Goal: Task Accomplishment & Management: Use online tool/utility

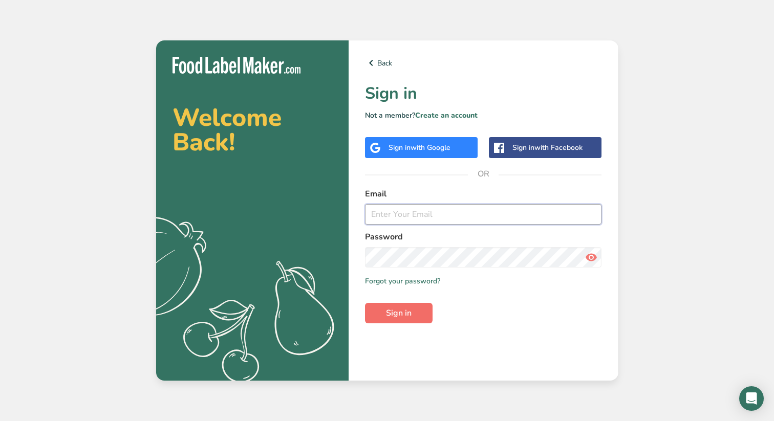
type input "[PERSON_NAME][EMAIL_ADDRESS][DOMAIN_NAME]"
click at [409, 315] on span "Sign in" at bounding box center [399, 313] width 26 height 12
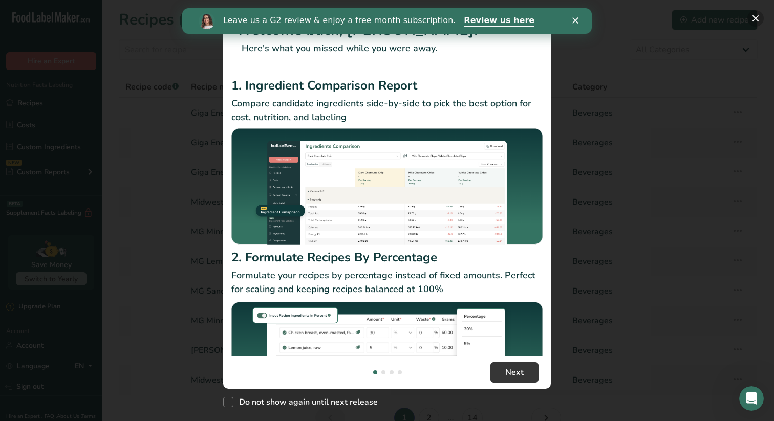
click at [754, 15] on button "New Features" at bounding box center [755, 18] width 16 height 16
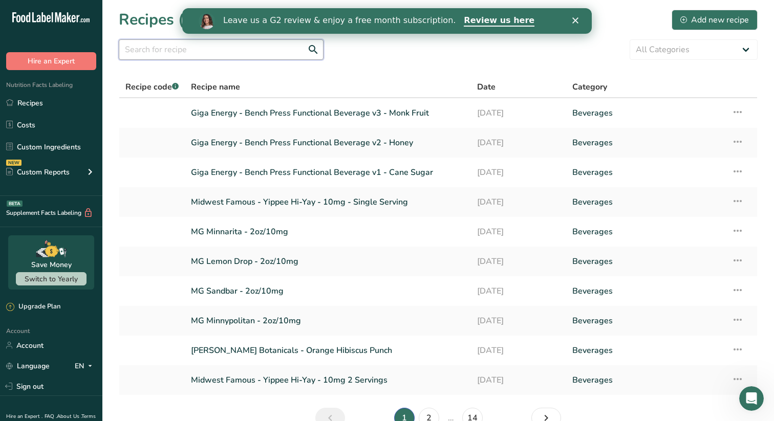
click at [190, 48] on input "text" at bounding box center [221, 49] width 205 height 20
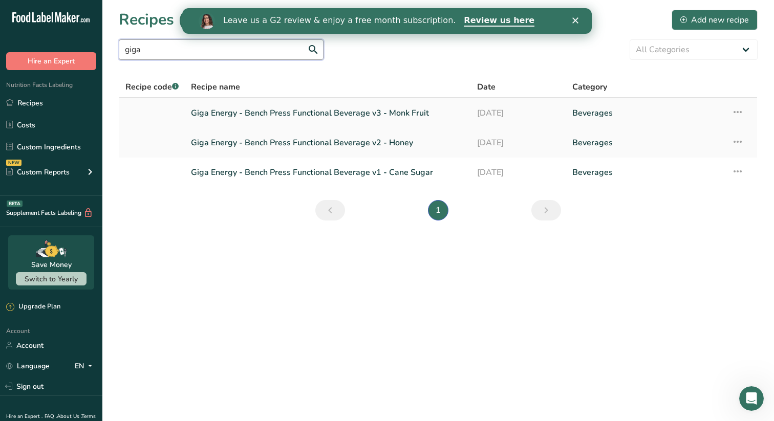
type input "giga"
click at [328, 108] on link "Giga Energy - Bench Press Functional Beverage v3 - Monk Fruit" at bounding box center [328, 112] width 274 height 21
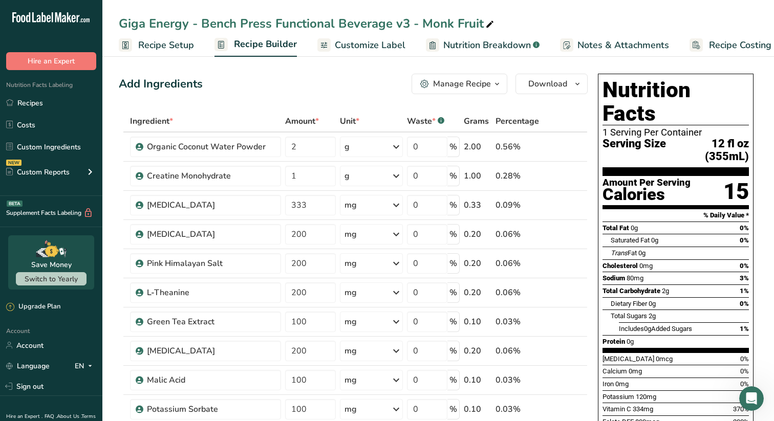
click at [464, 88] on div "Manage Recipe" at bounding box center [462, 84] width 58 height 12
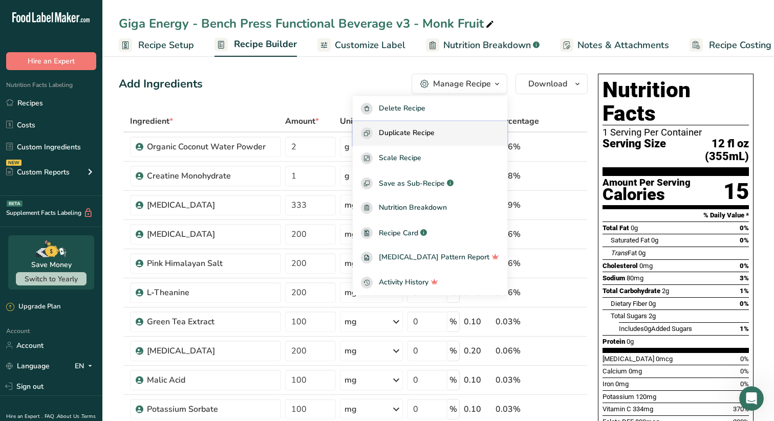
click at [426, 133] on span "Duplicate Recipe" at bounding box center [407, 133] width 56 height 12
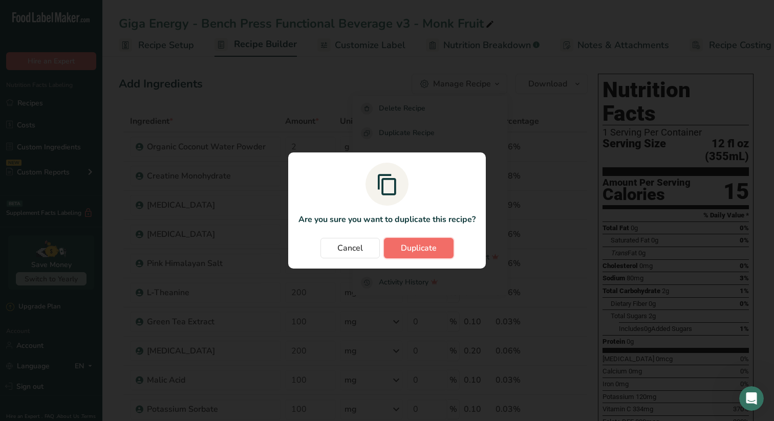
click at [420, 251] on span "Duplicate" at bounding box center [419, 248] width 36 height 12
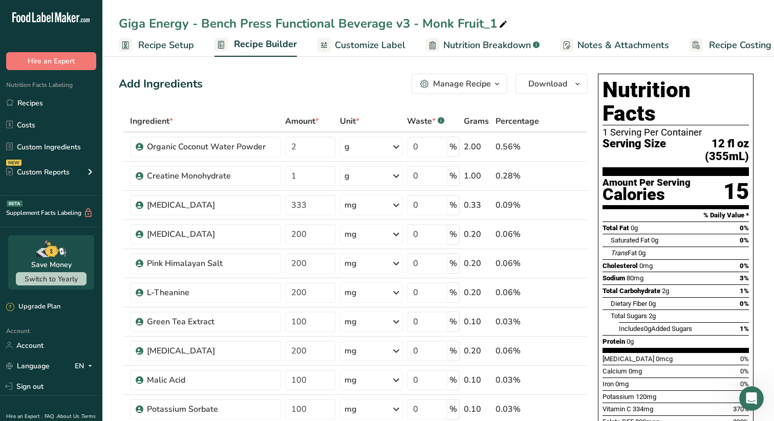
click at [492, 25] on div "Giga Energy - Bench Press Functional Beverage v3 - Monk Fruit_1" at bounding box center [314, 23] width 390 height 18
drag, startPoint x: 203, startPoint y: 22, endPoint x: 108, endPoint y: 28, distance: 95.4
click at [108, 28] on div "Giga Energy - Bench Press Functional Beverage v3.2" at bounding box center [437, 23] width 671 height 18
click at [348, 23] on input "Bench Press Functional Beverage v3.2" at bounding box center [438, 23] width 639 height 18
click at [457, 24] on input "Bench Press Functional Beverage v3.2 - Phosphoric" at bounding box center [438, 23] width 639 height 18
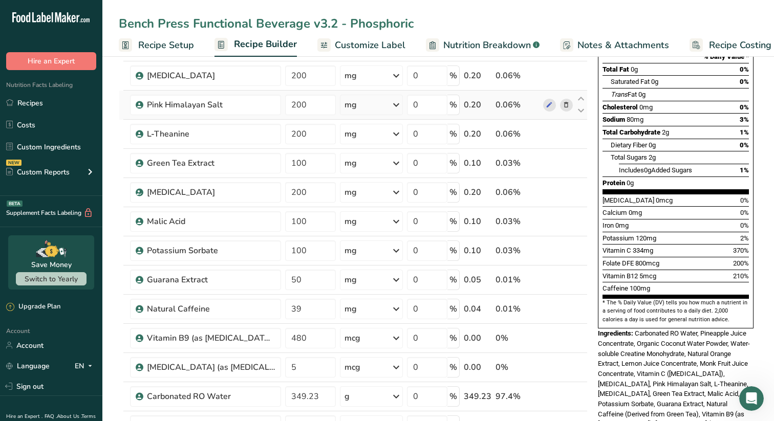
scroll to position [164, 0]
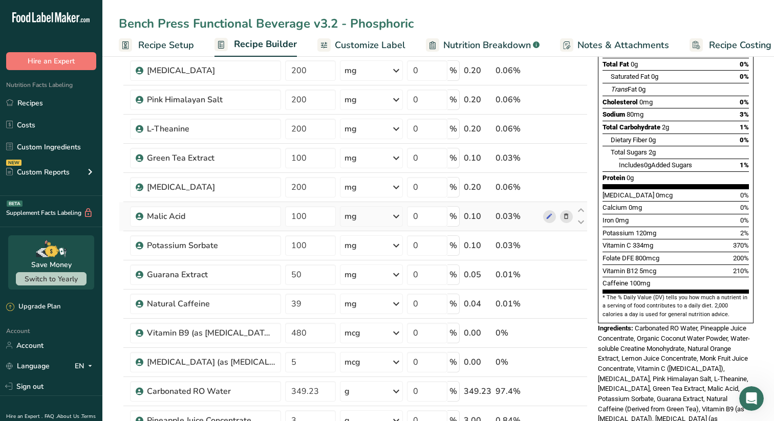
type input "Bench Press Functional Beverage v3.2 - Phosphoric"
click at [566, 217] on icon at bounding box center [565, 216] width 7 height 11
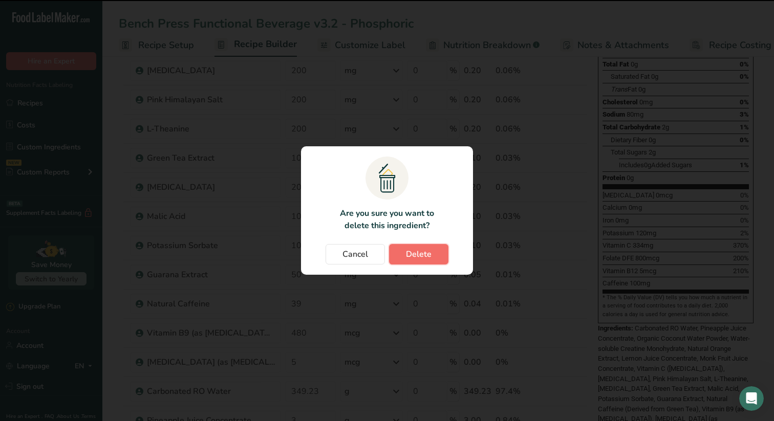
click at [407, 257] on span "Delete" at bounding box center [419, 254] width 26 height 12
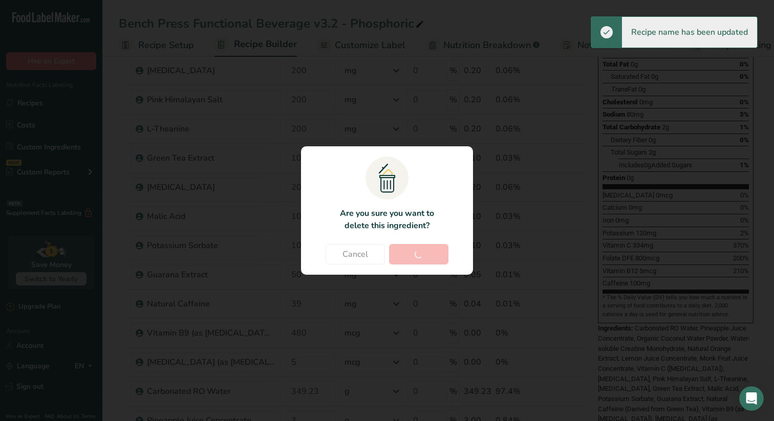
type input "50"
type input "39"
type input "480"
type input "5"
type input "349.23"
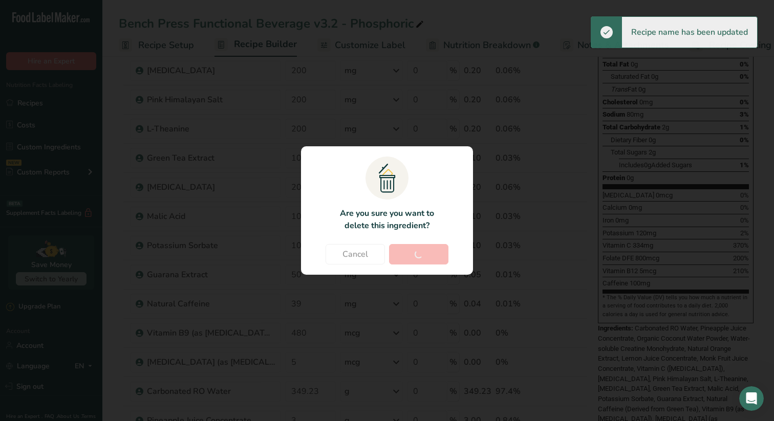
type input "3"
type input "1"
type input "400"
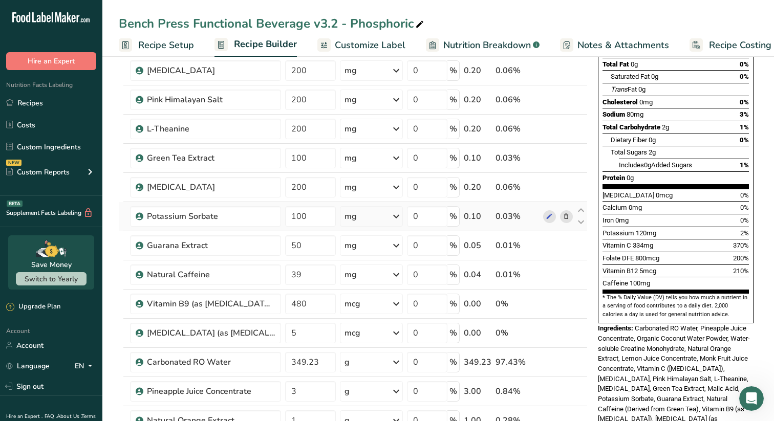
click at [565, 216] on icon at bounding box center [565, 216] width 7 height 11
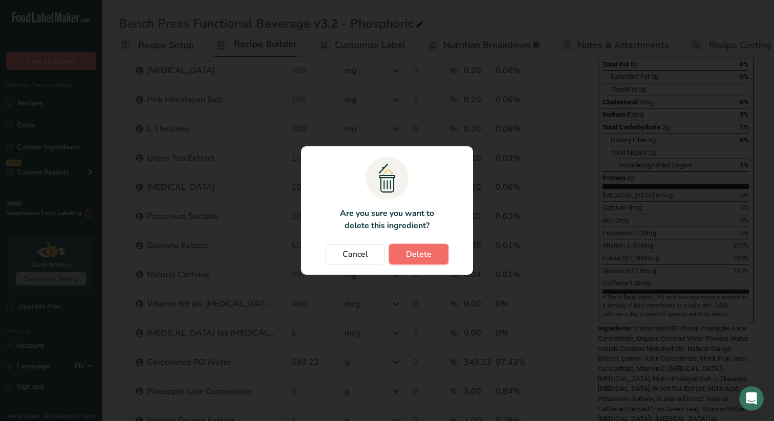
click at [418, 253] on span "Delete" at bounding box center [419, 254] width 26 height 12
type input "50"
type input "39"
type input "480"
type input "5"
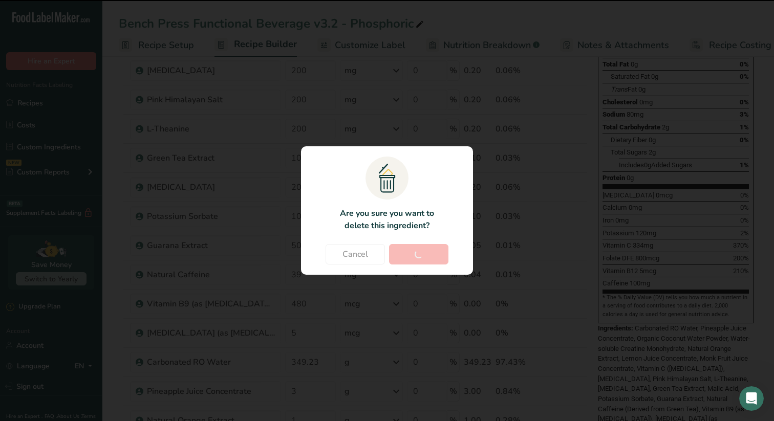
type input "349.23"
type input "3"
type input "1"
type input "400"
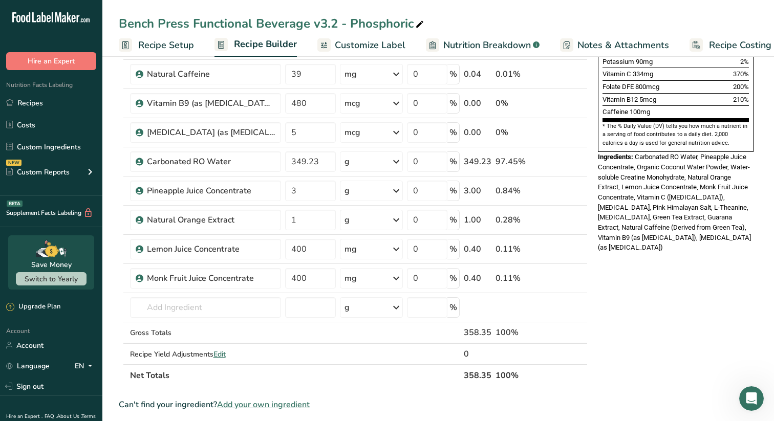
scroll to position [337, 0]
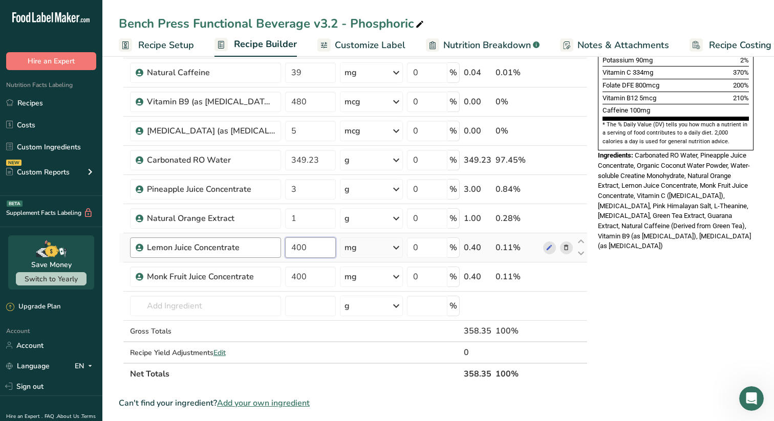
drag, startPoint x: 308, startPoint y: 246, endPoint x: 262, endPoint y: 249, distance: 46.7
click at [262, 249] on tr "Lemon Juice Concentrate 400 mg Weight Units g kg mg See more Volume Units l Vol…" at bounding box center [353, 247] width 468 height 29
type input "300"
click at [306, 189] on div "Ingredient * Amount * Unit * Waste * .a-a{fill:#347362;}.b-a{fill:#fff;} Grams …" at bounding box center [353, 79] width 469 height 611
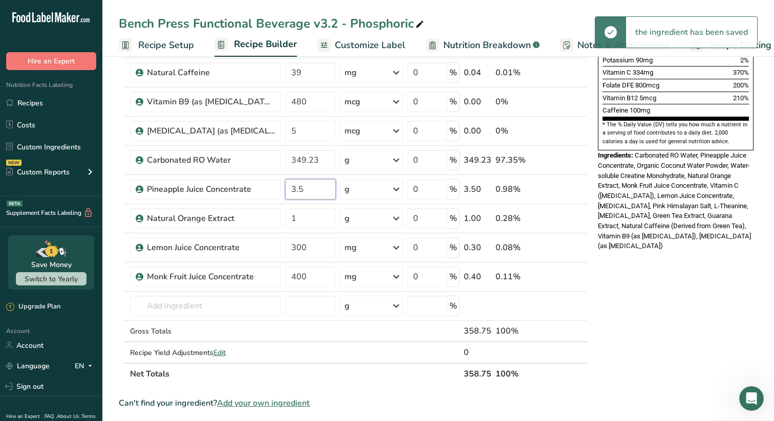
type input "3.5"
click at [730, 302] on div "Nutrition Facts 1 Serving Per Container Serving Size 12 fl oz (355mL) Amount Pe…" at bounding box center [676, 231] width 164 height 997
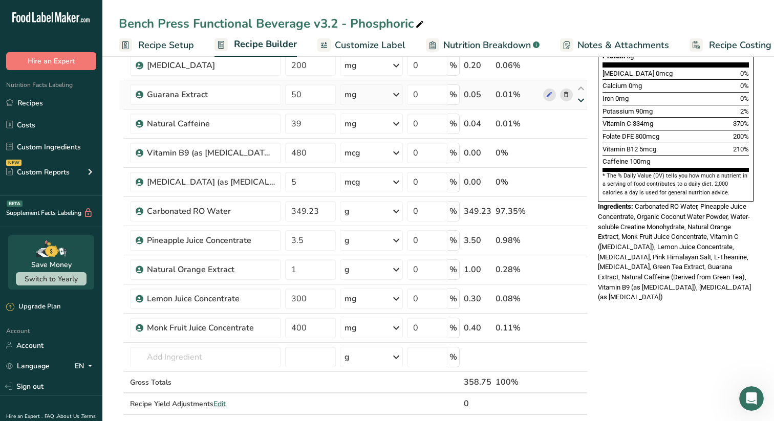
scroll to position [290, 0]
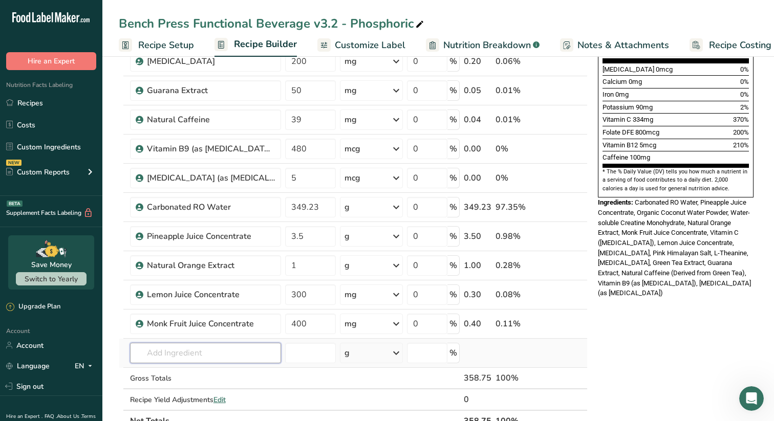
click at [154, 351] on input "text" at bounding box center [205, 353] width 151 height 20
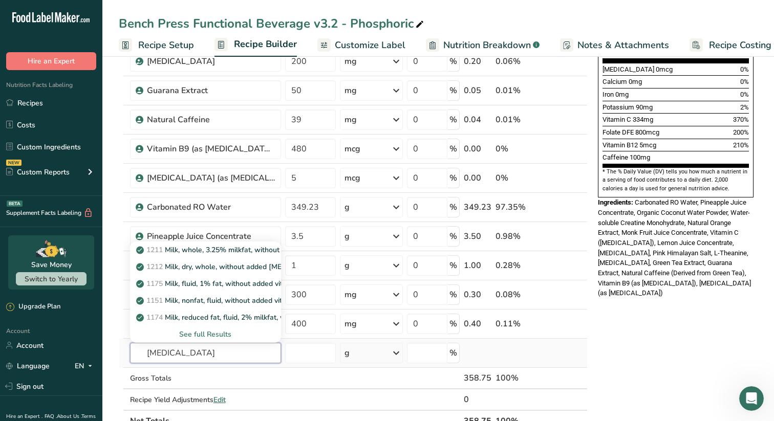
type input "[MEDICAL_DATA]"
click at [188, 334] on div "See full Results" at bounding box center [205, 334] width 135 height 11
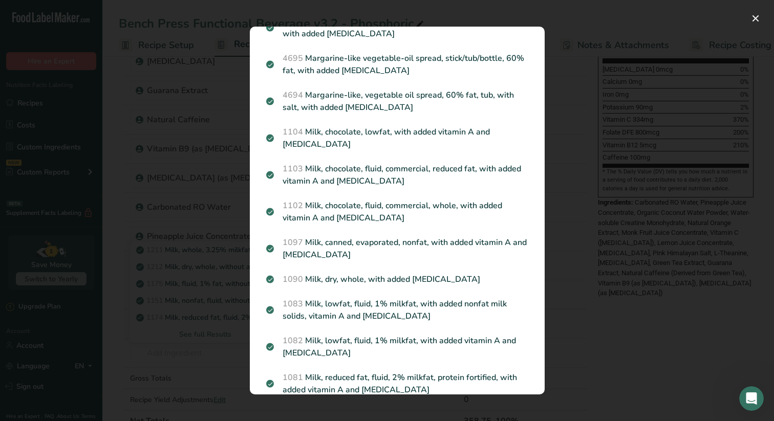
scroll to position [1429, 0]
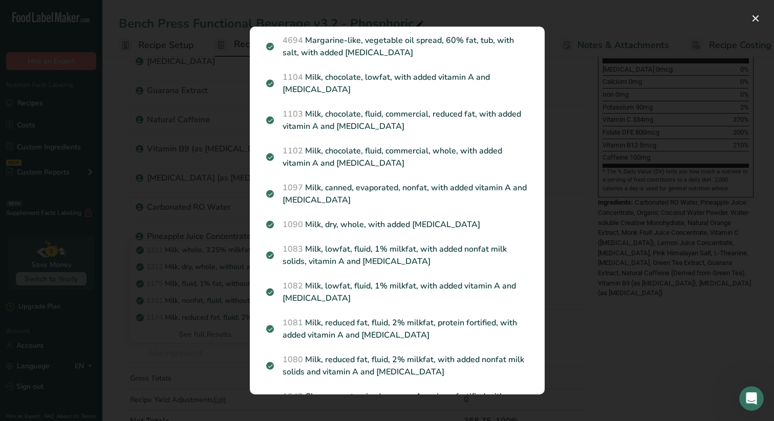
click at [577, 163] on div "Search results modal" at bounding box center [387, 210] width 774 height 421
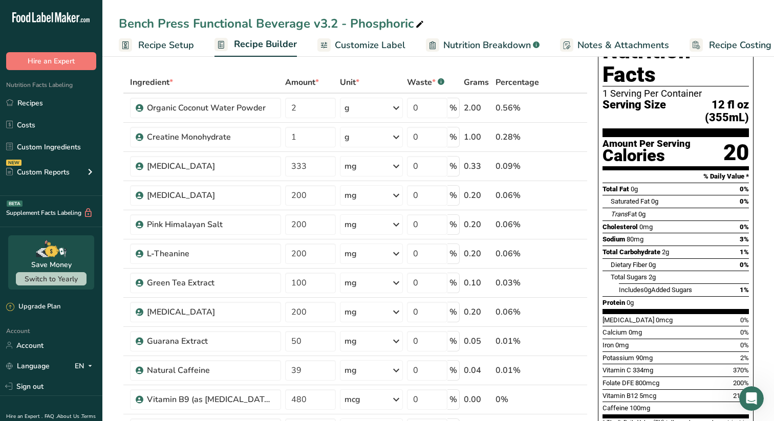
scroll to position [45, 0]
